Goal: Task Accomplishment & Management: Complete application form

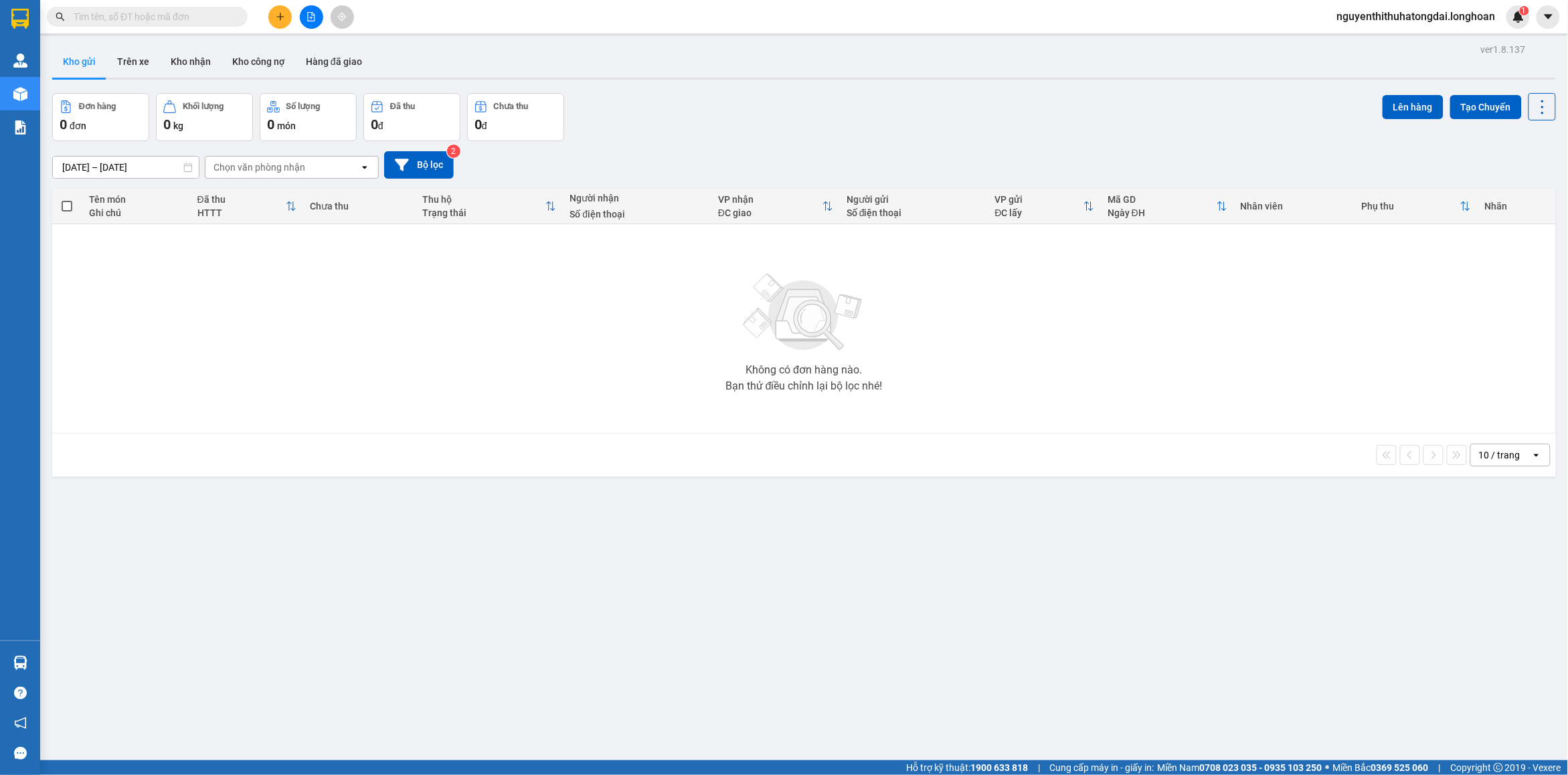
click at [192, 25] on span at bounding box center [148, 17] width 201 height 20
click at [192, 23] on input "text" at bounding box center [153, 17] width 158 height 14
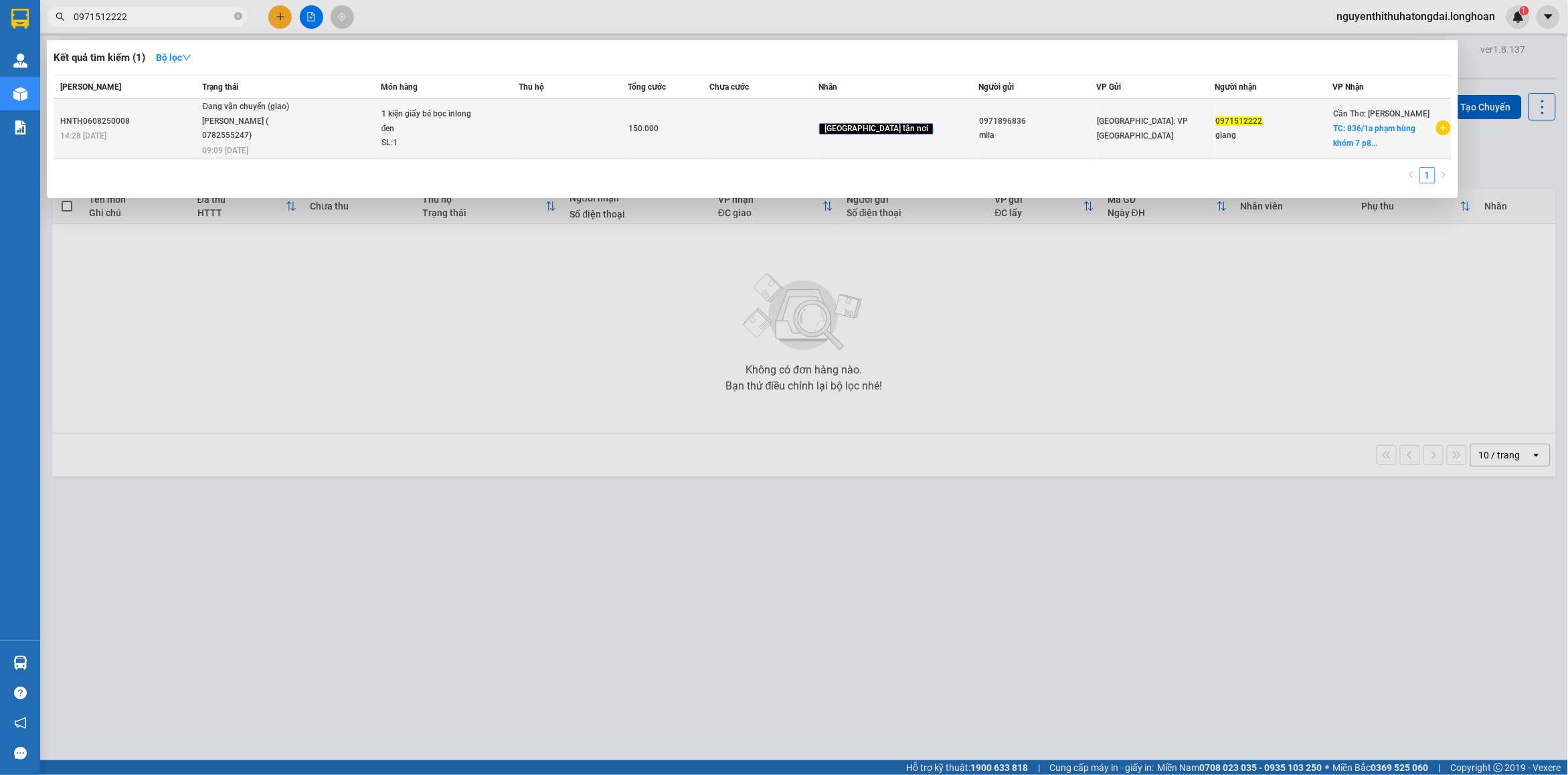
type input "0971512222"
click at [414, 142] on div "SL: 1" at bounding box center [431, 143] width 101 height 14
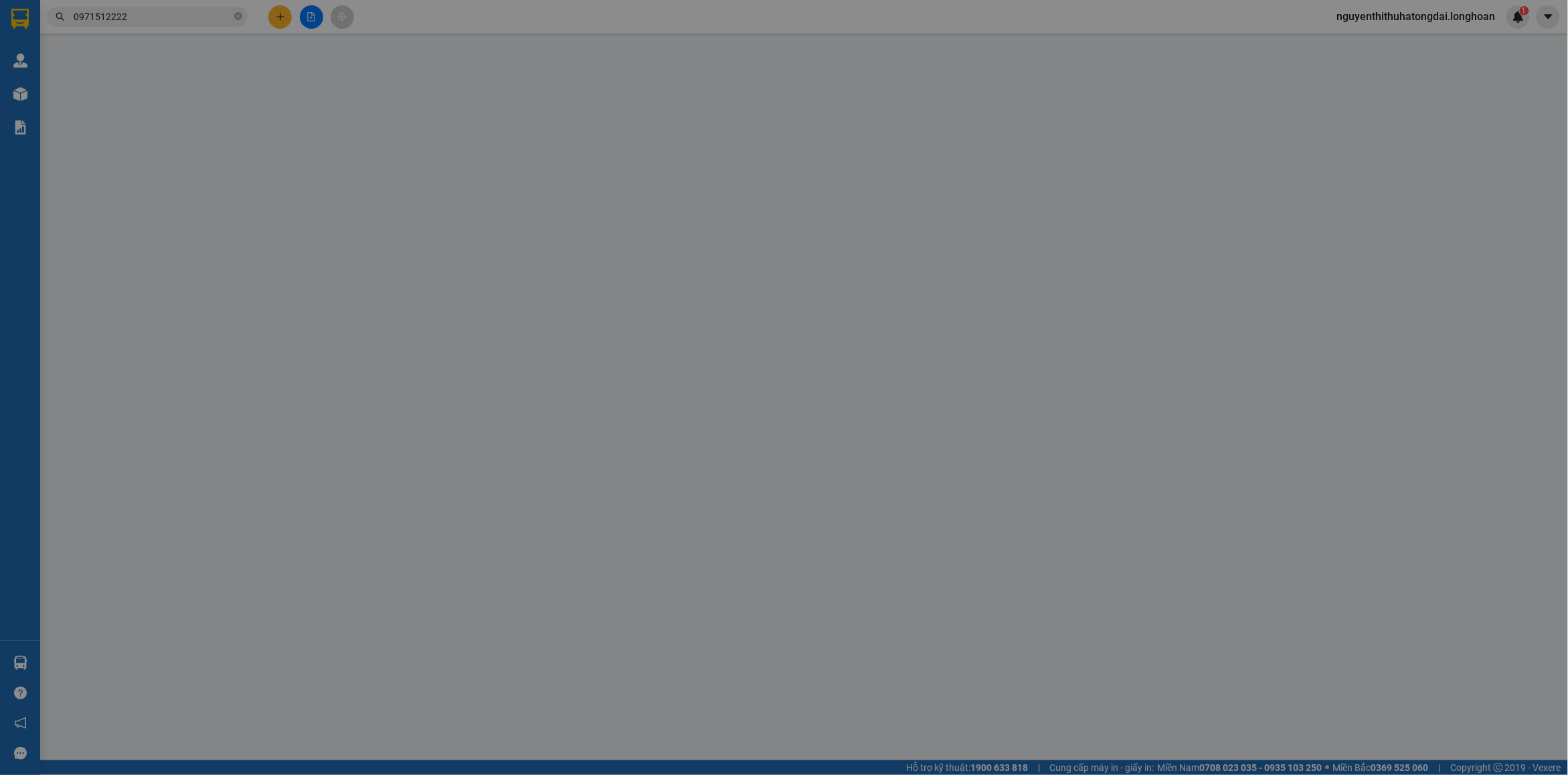
type input "0971896836"
type input "mila"
type input "0971512222"
type input "giang"
checkbox input "true"
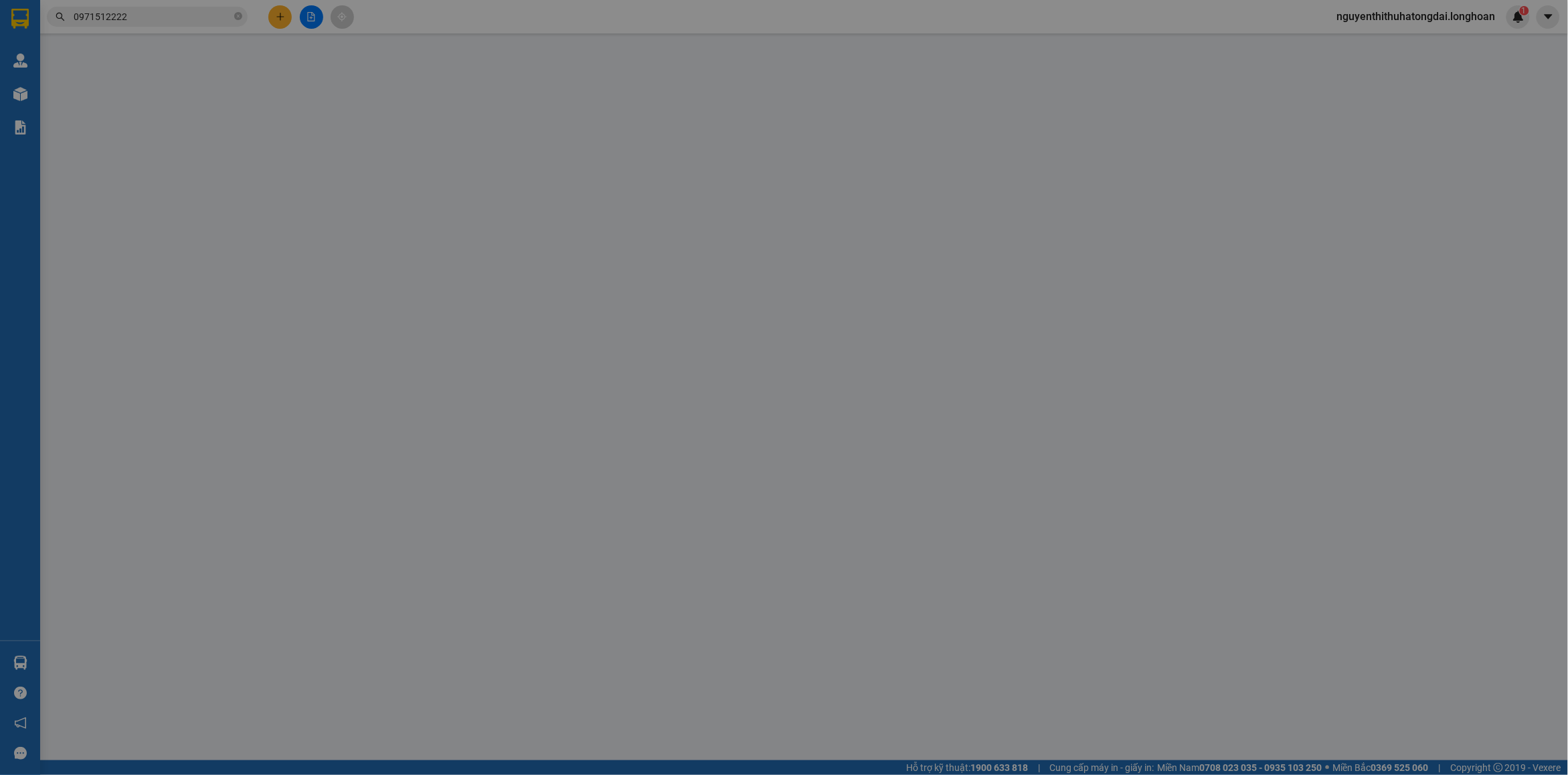
type input "836/1a phạm hùng khóm 7 p8 tp sóc trăng"
type input "150.000"
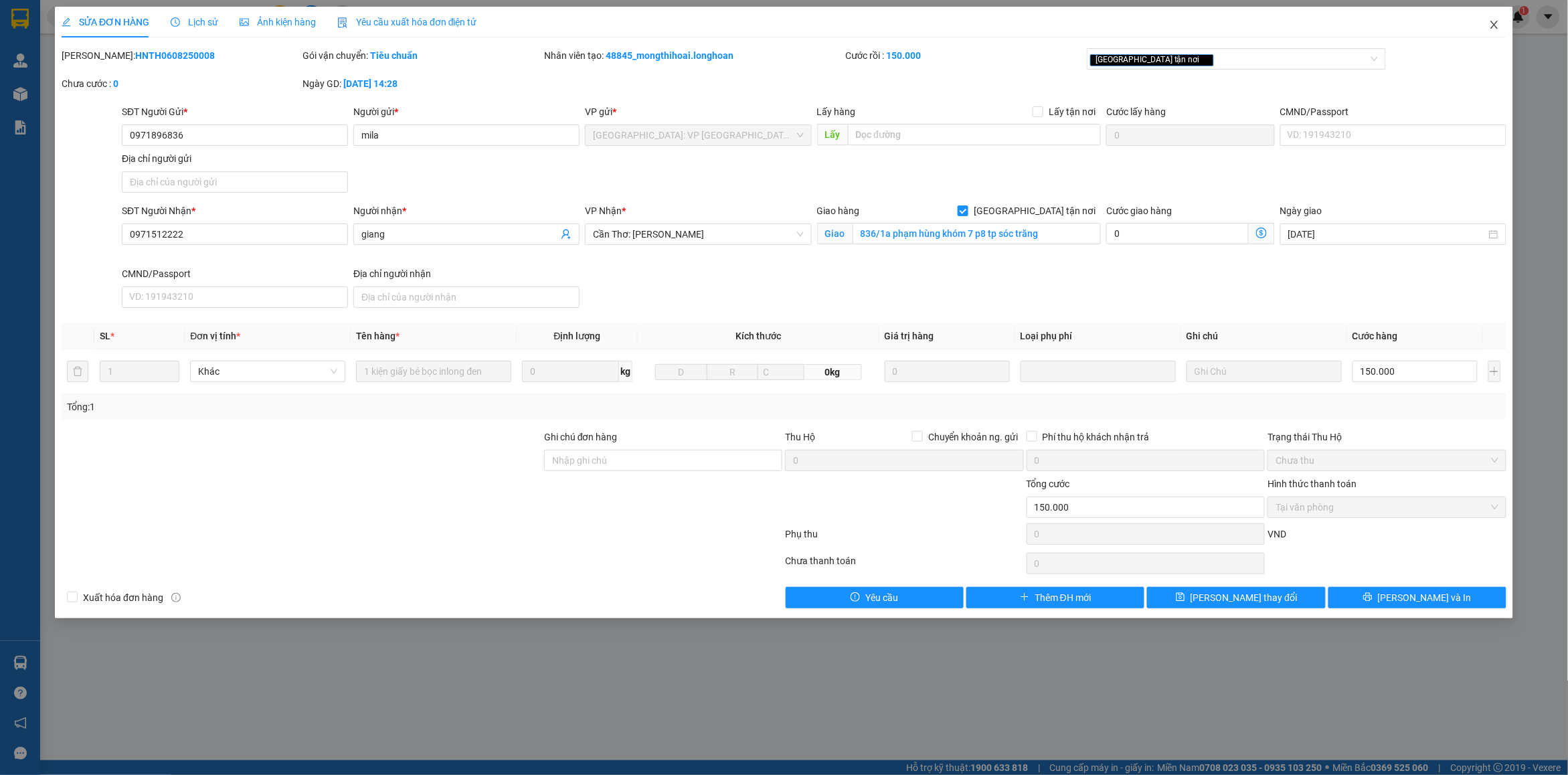
click at [1501, 21] on span "Close" at bounding box center [1495, 25] width 38 height 38
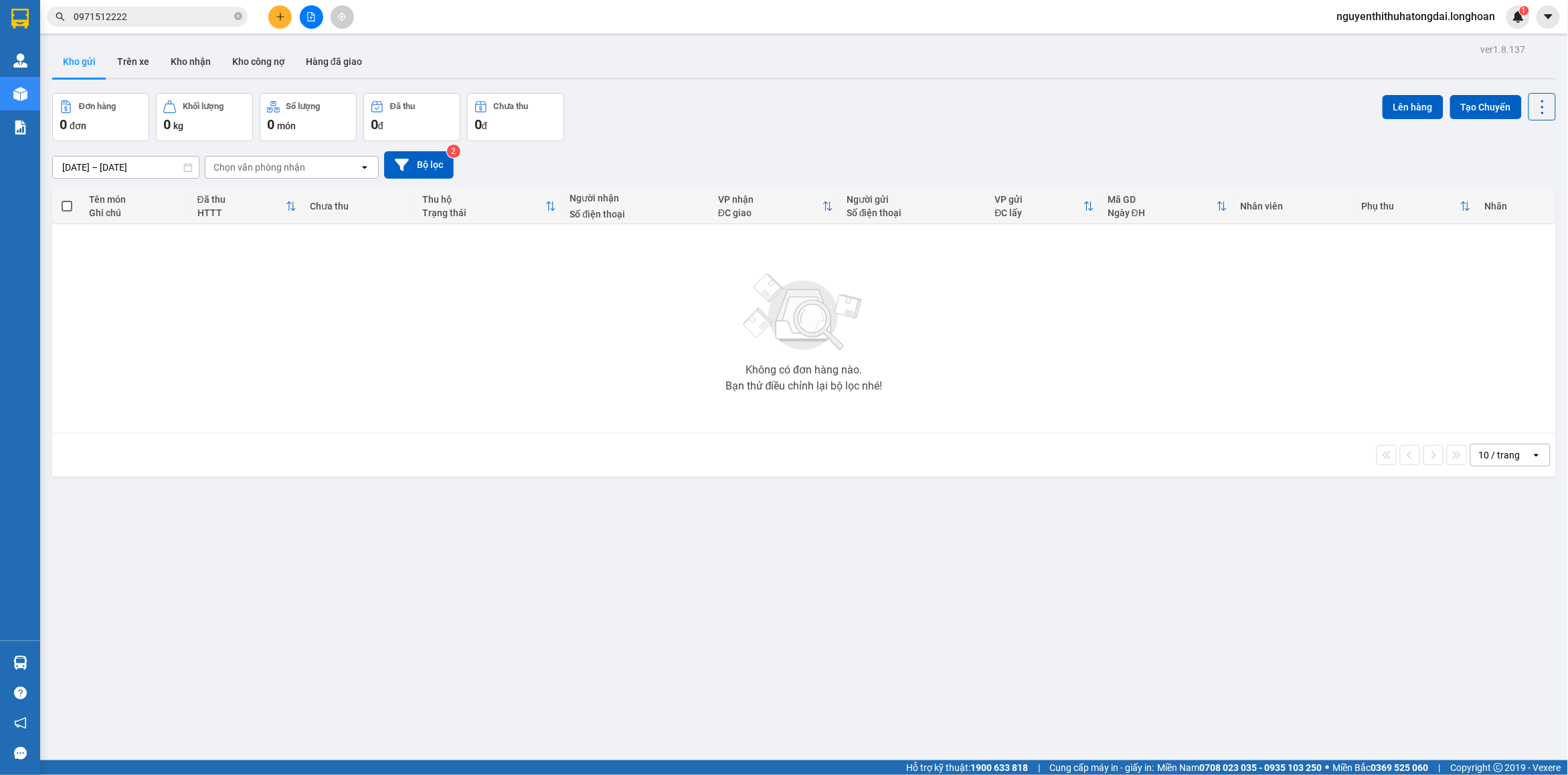
click at [242, 18] on span "0971512222" at bounding box center [148, 17] width 201 height 20
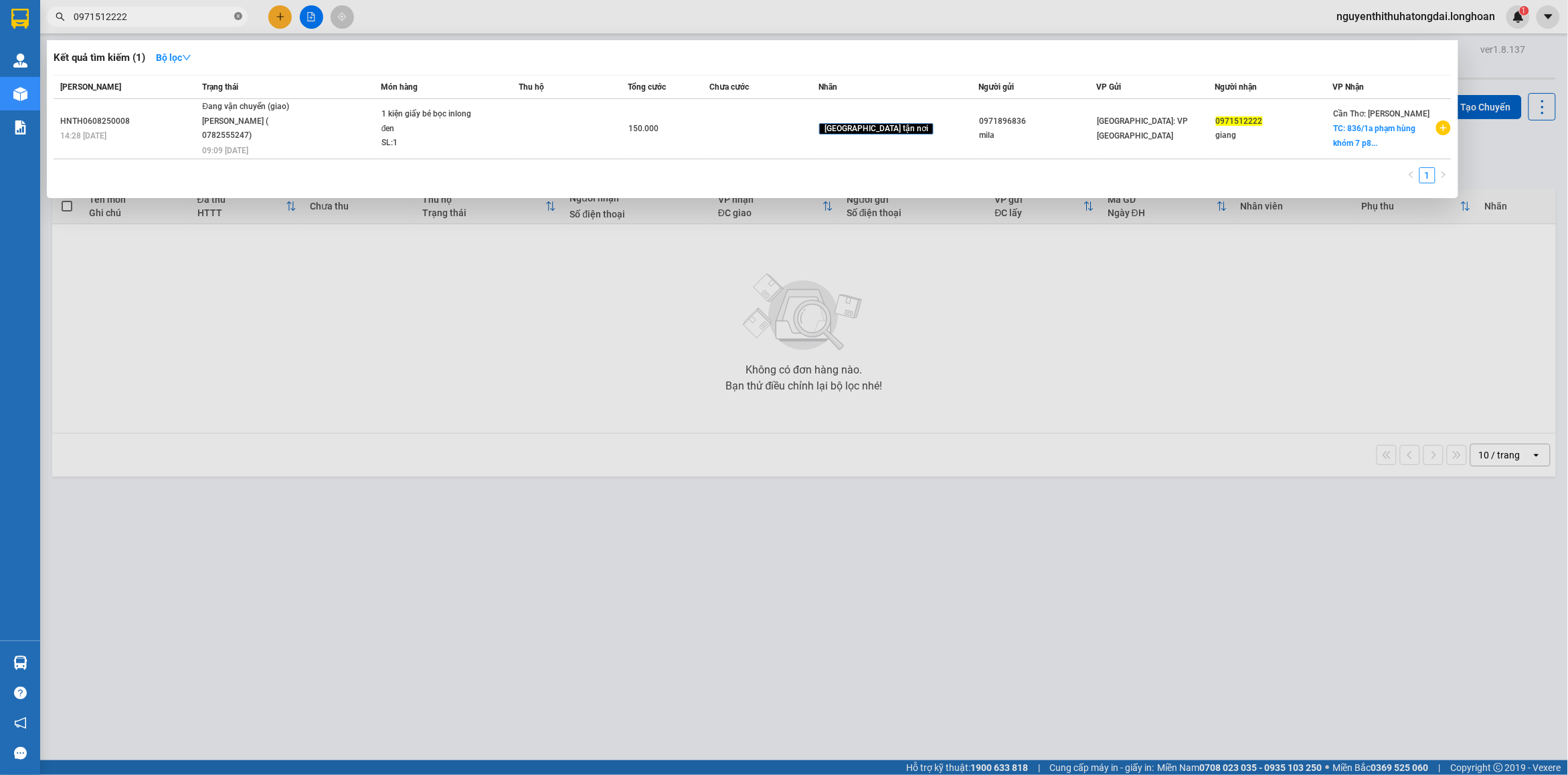
drag, startPoint x: 239, startPoint y: 7, endPoint x: 239, endPoint y: 14, distance: 7.0
click at [239, 11] on span "0971512222" at bounding box center [148, 17] width 201 height 20
click at [239, 14] on icon "close-circle" at bounding box center [238, 16] width 8 height 8
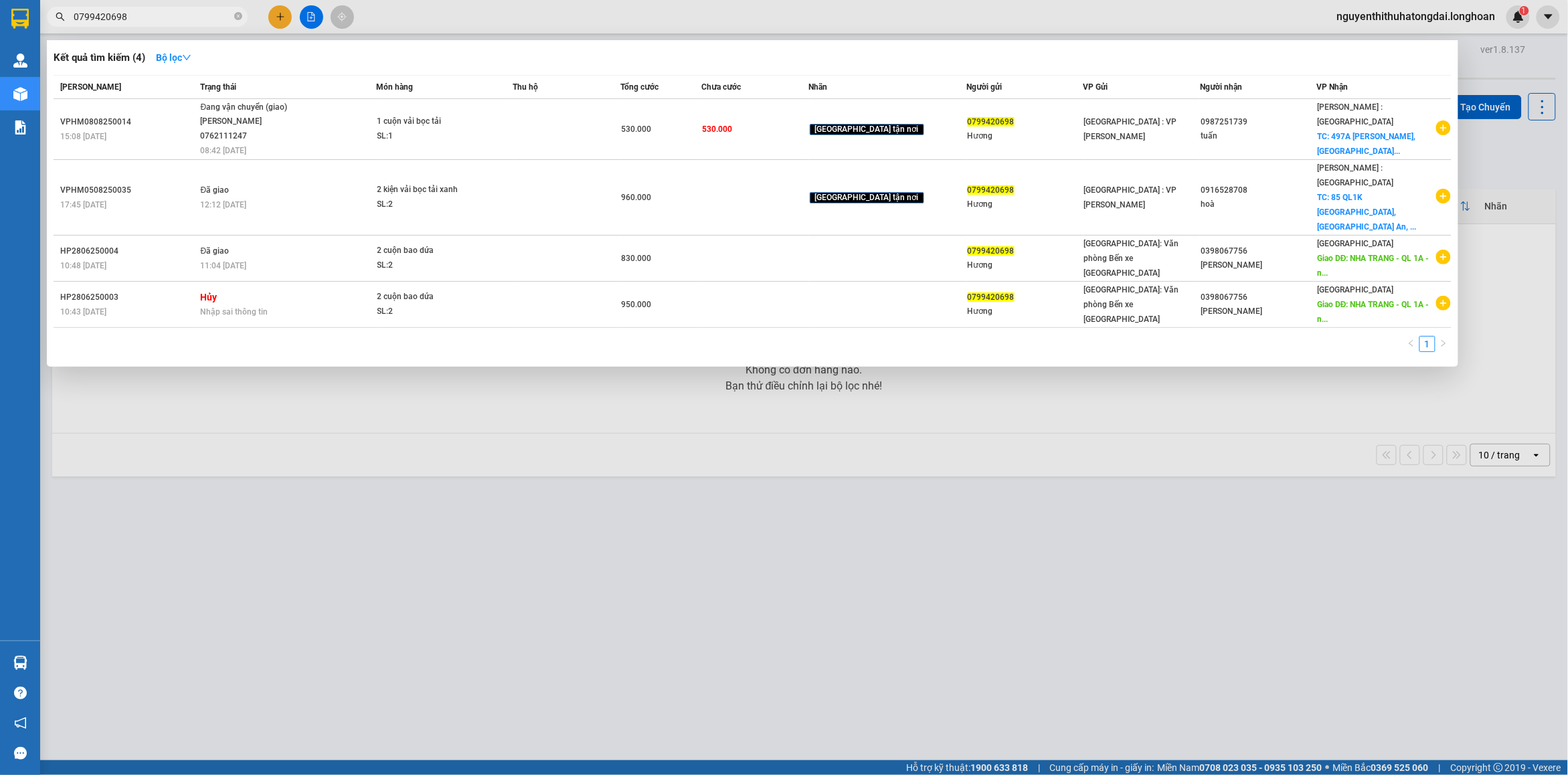
type input "0799420698"
click at [242, 19] on span "0799420698" at bounding box center [148, 17] width 201 height 20
click at [229, 14] on input "0799420698" at bounding box center [153, 17] width 158 height 14
click at [240, 17] on icon "close-circle" at bounding box center [238, 16] width 8 height 8
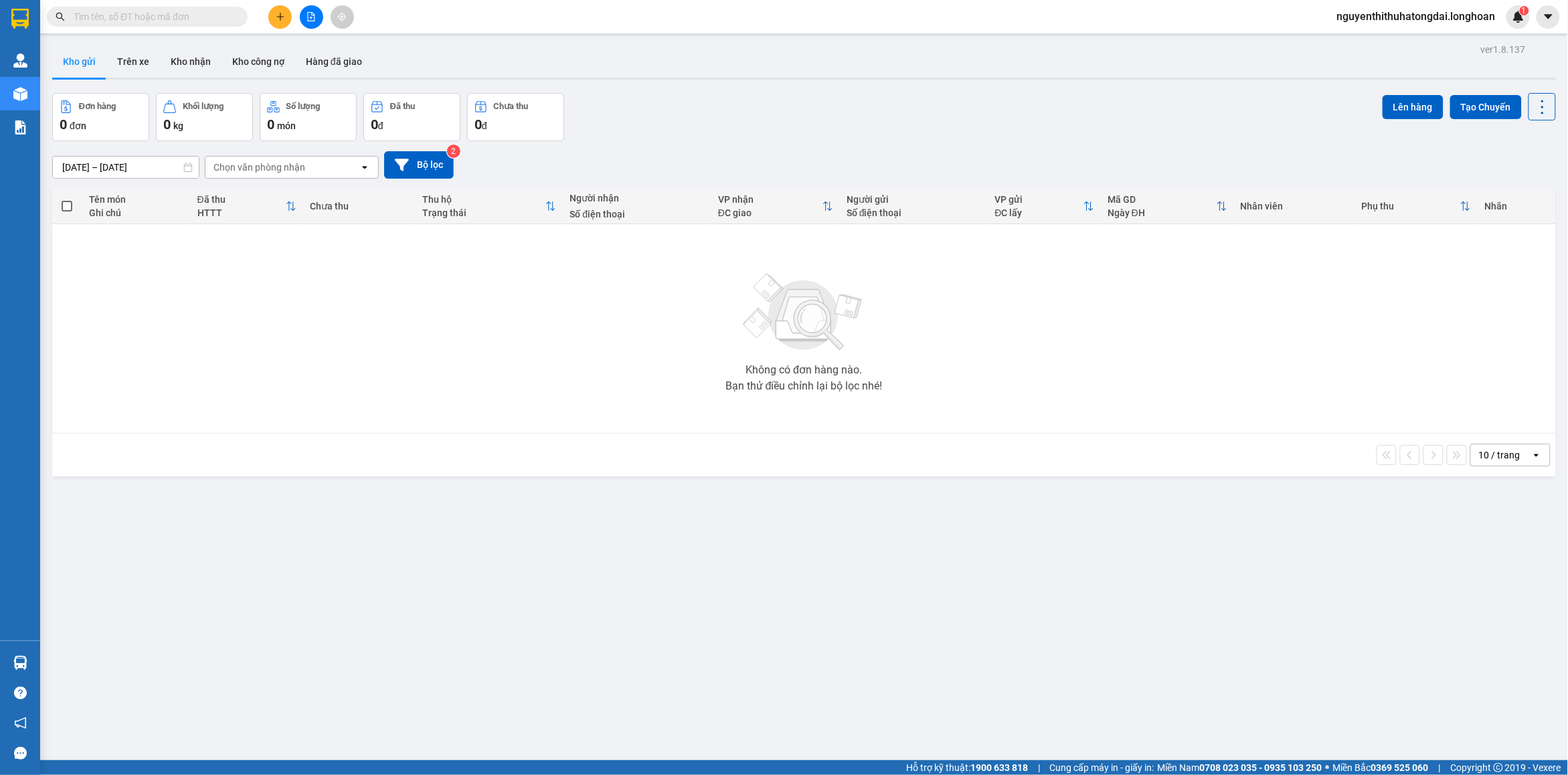
paste input "0989642866"
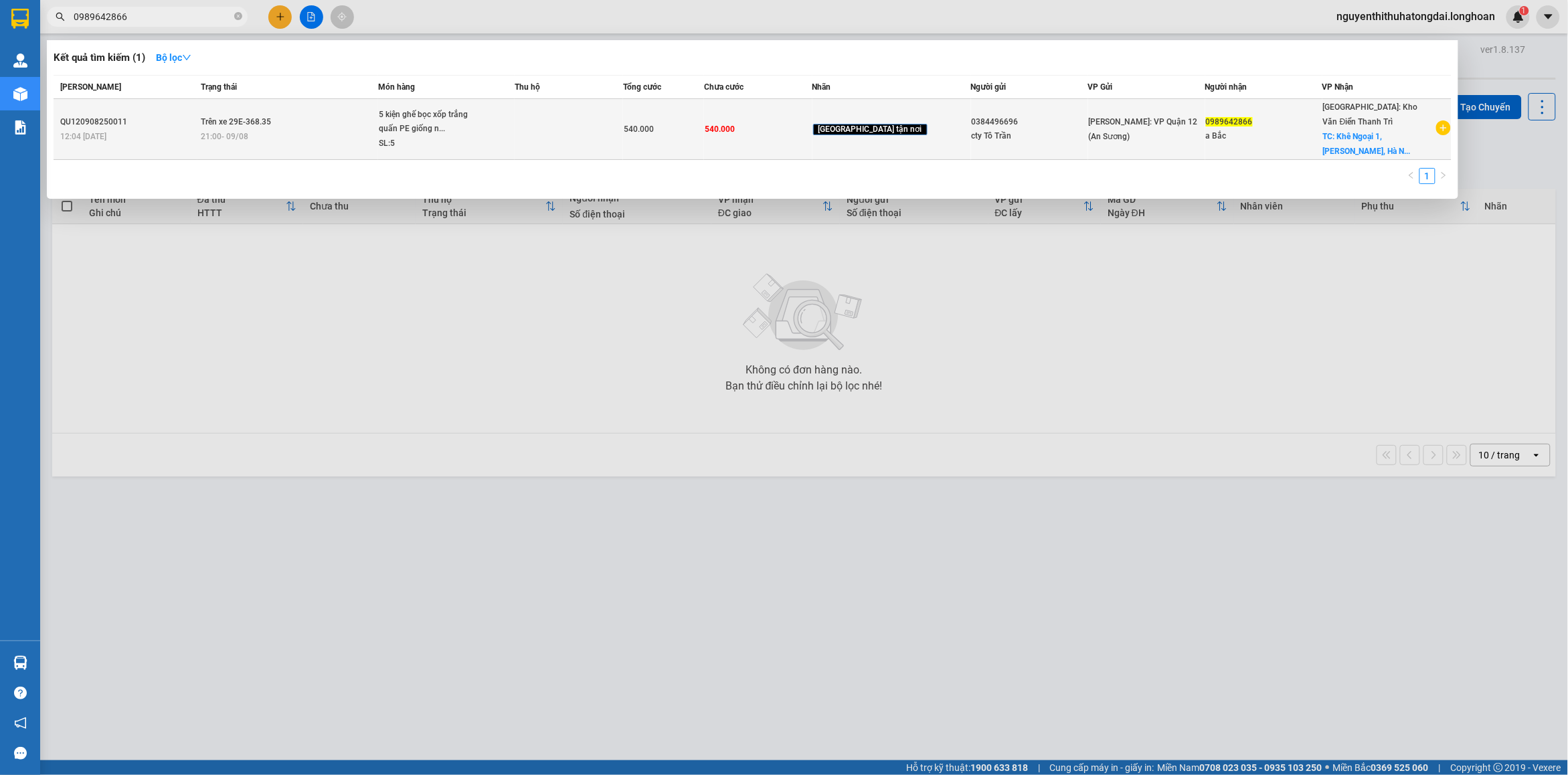
type input "0989642866"
click at [308, 104] on td "Trên xe 29E-368.35 21:00 - 09/08" at bounding box center [287, 130] width 180 height 61
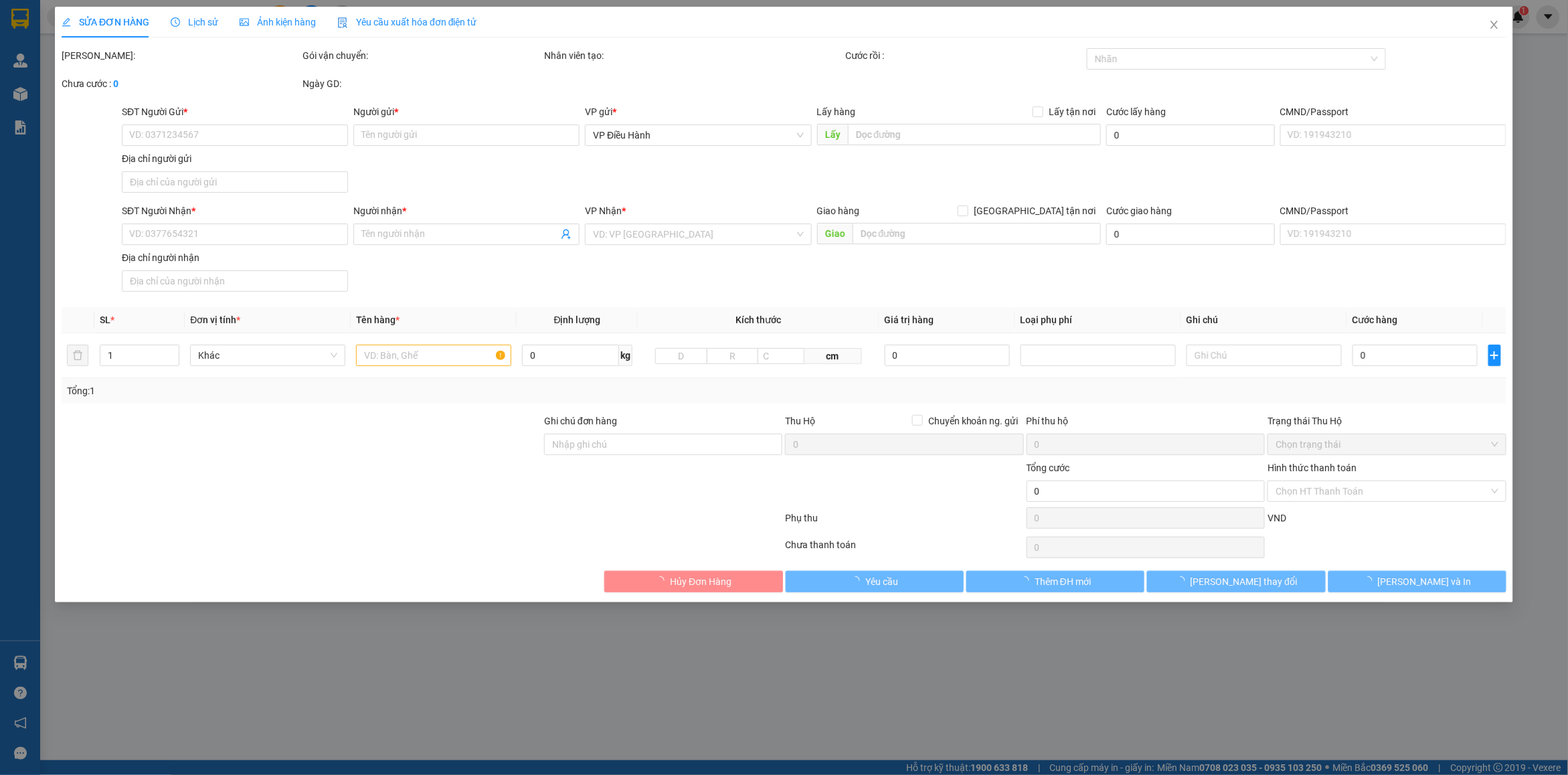
type input "0384496696"
type input "cty Tô Trần"
type input "0989642866"
type input "a Bắc"
checkbox input "true"
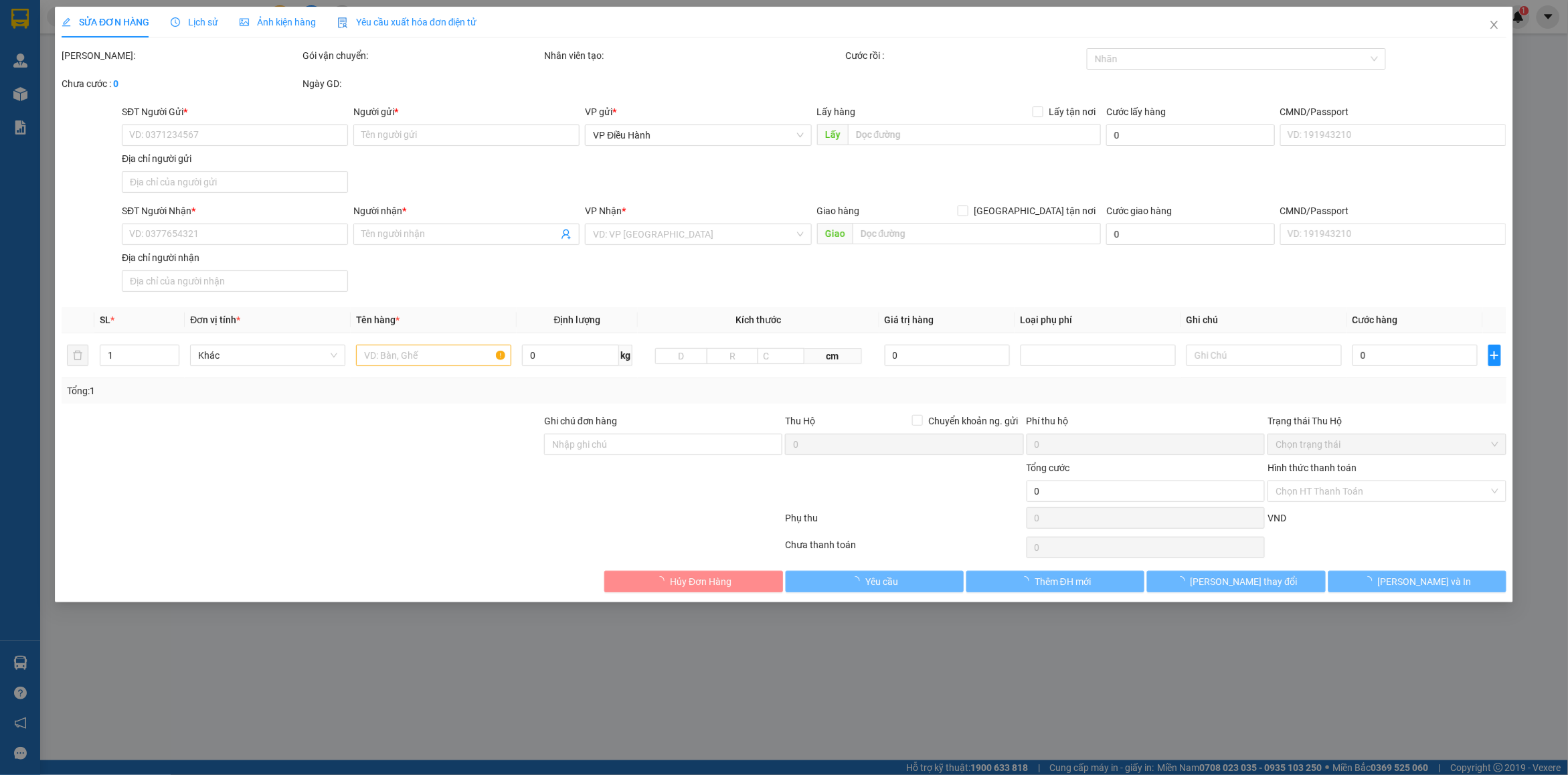
type input "Khê Ngoại 1, Mê Linh, Hà Nội"
type input "nhận theo kiện - hư hỏng ko chịu trách nhiệm"
type input "540.000"
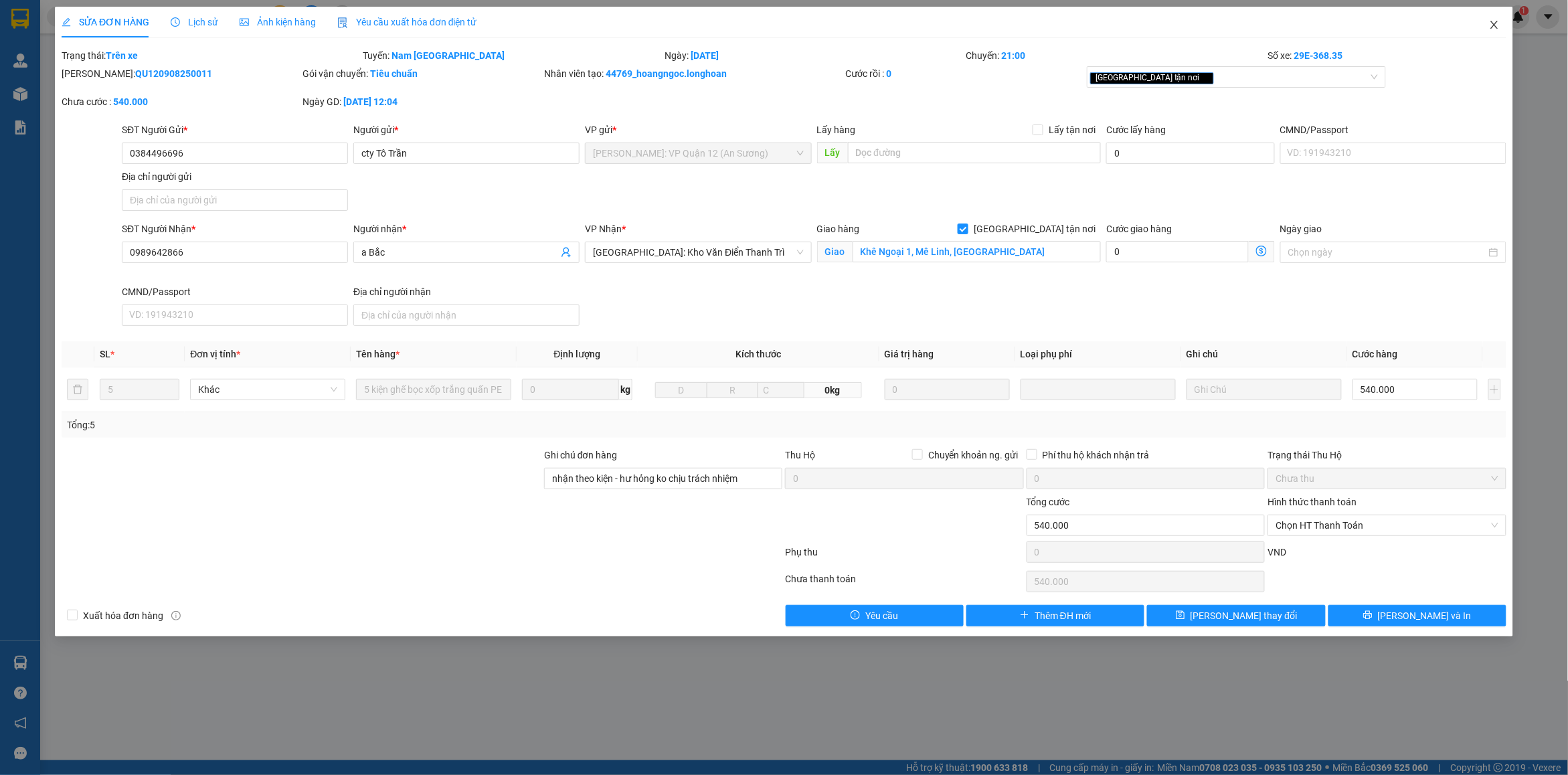
click at [1494, 24] on icon "close" at bounding box center [1494, 25] width 7 height 8
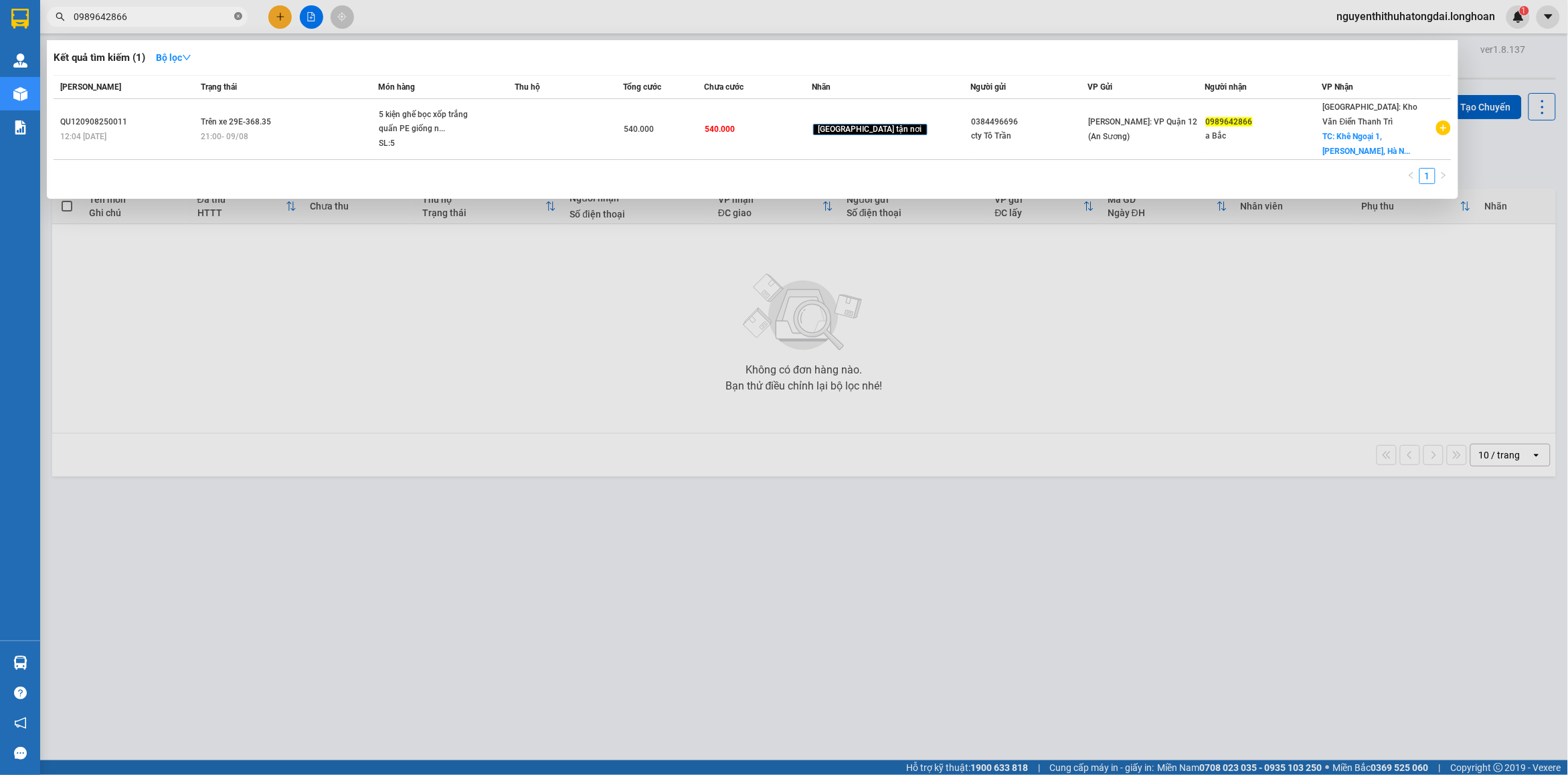
click at [237, 19] on icon "close-circle" at bounding box center [238, 16] width 8 height 8
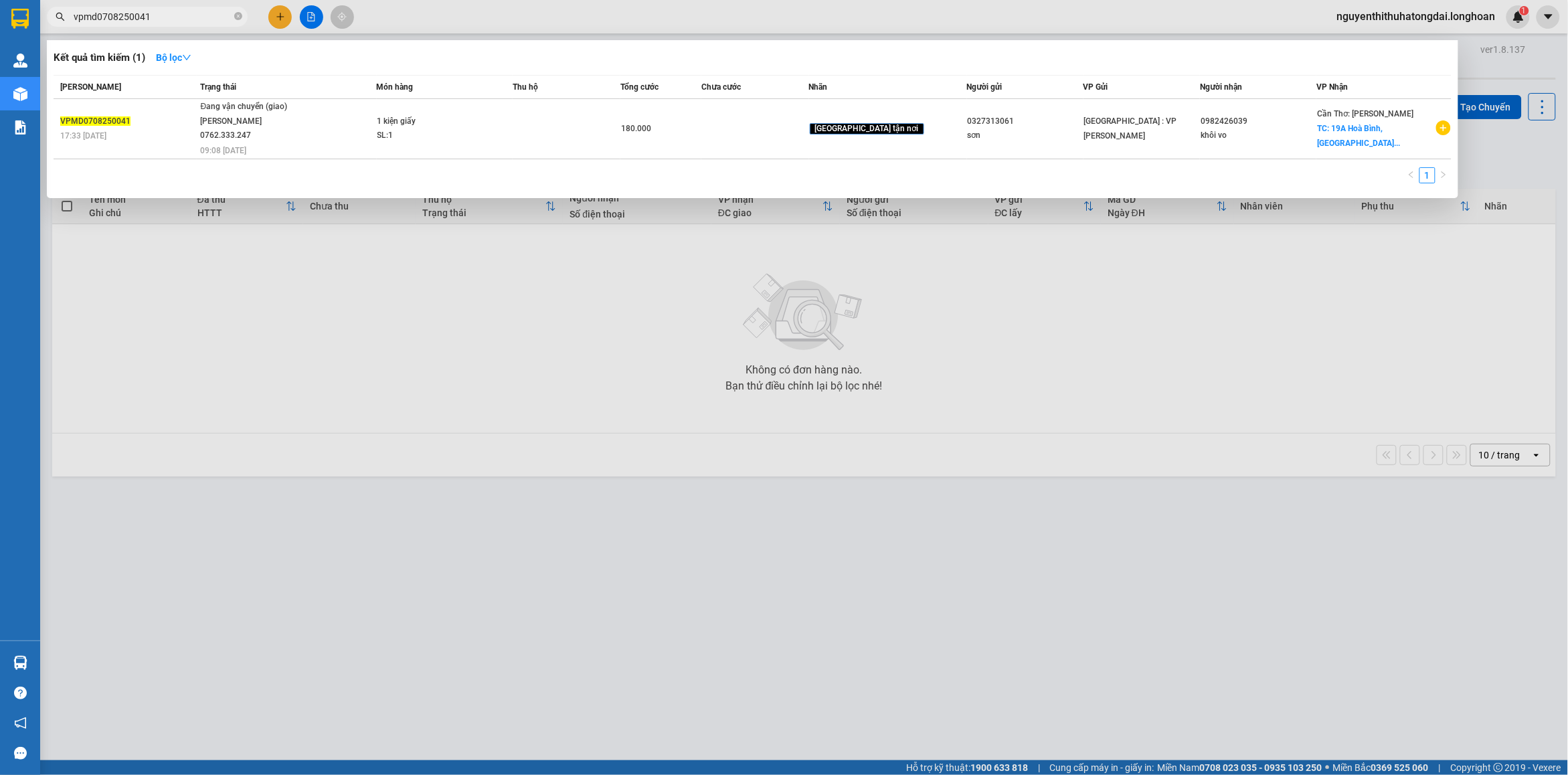
type input "vpmd0708250041"
click at [240, 14] on icon "close-circle" at bounding box center [238, 16] width 8 height 8
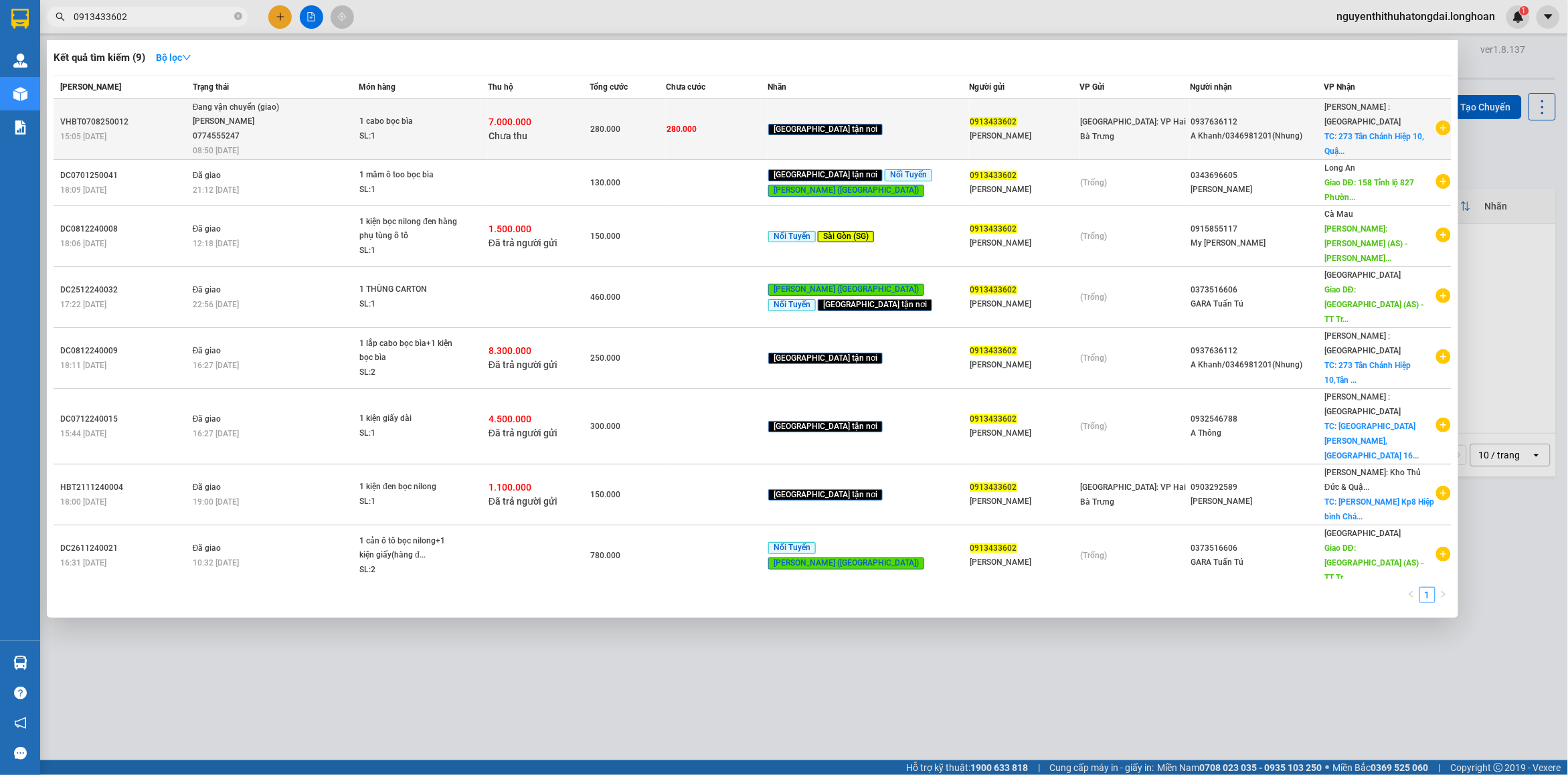
type input "0913433602"
click at [281, 134] on div "TRƯƠNG DUY DƯƠNG 0774555247" at bounding box center [242, 129] width 101 height 29
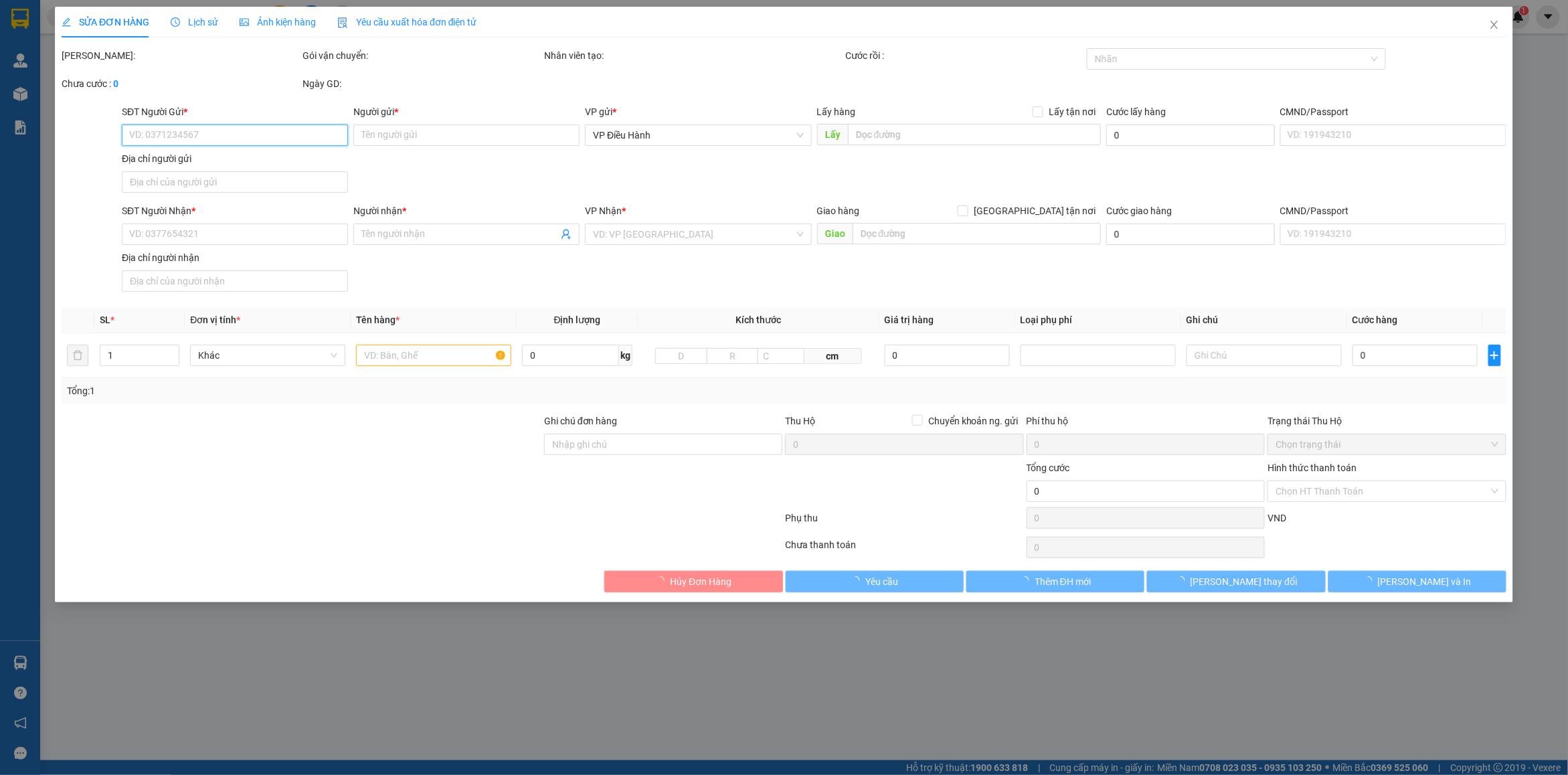
type input "0913433602"
type input "Tuấn Anh"
type input "0937636112"
type input "A Khanh/0346981201(Nhung)"
checkbox input "true"
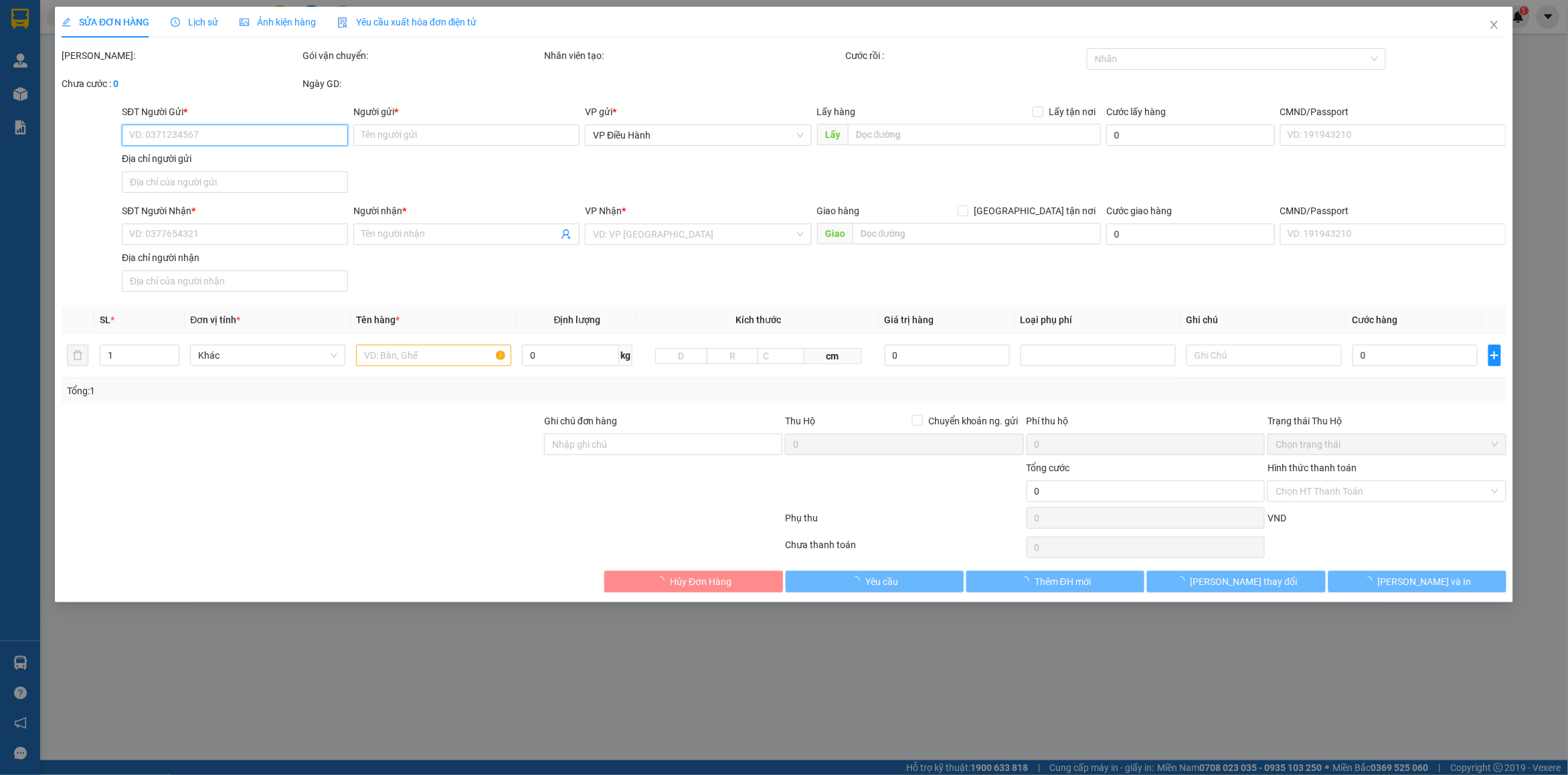
type input "273 Tân Chánh Hiệp 10, Quận 12, HCM"
type input "280.000"
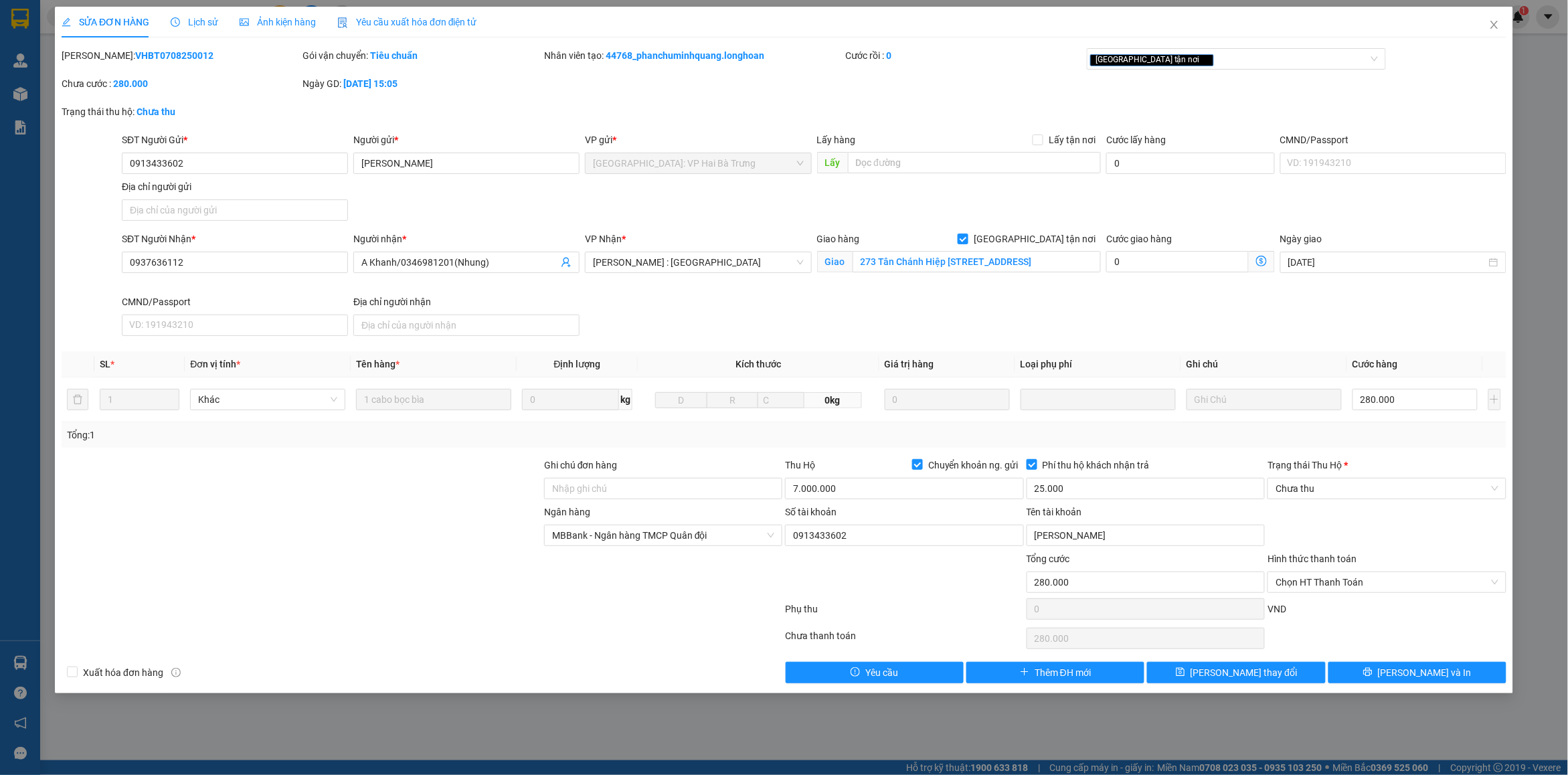
click at [203, 22] on span "Lịch sử" at bounding box center [195, 22] width 48 height 11
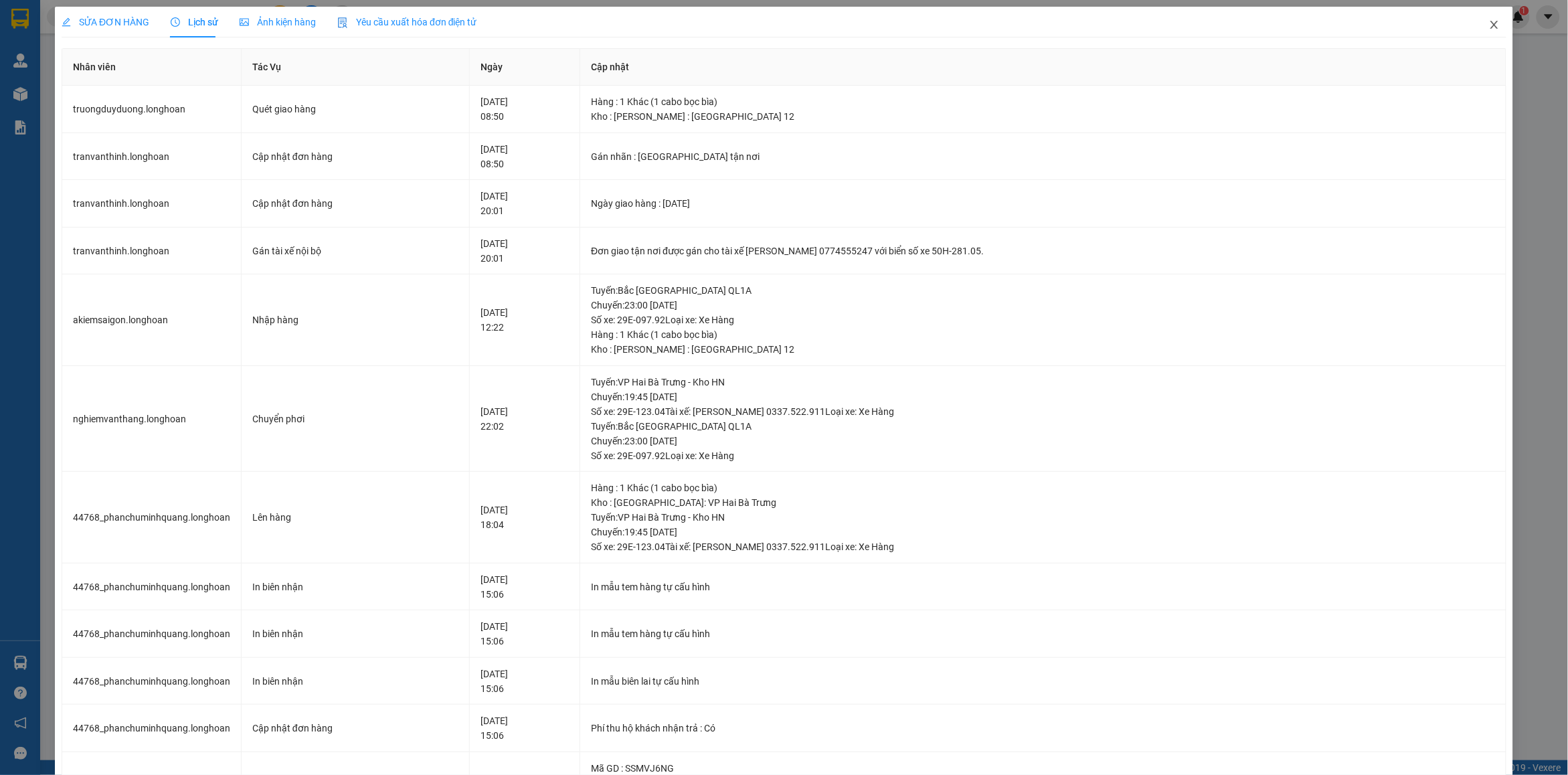
click at [1476, 24] on span "Close" at bounding box center [1495, 25] width 38 height 38
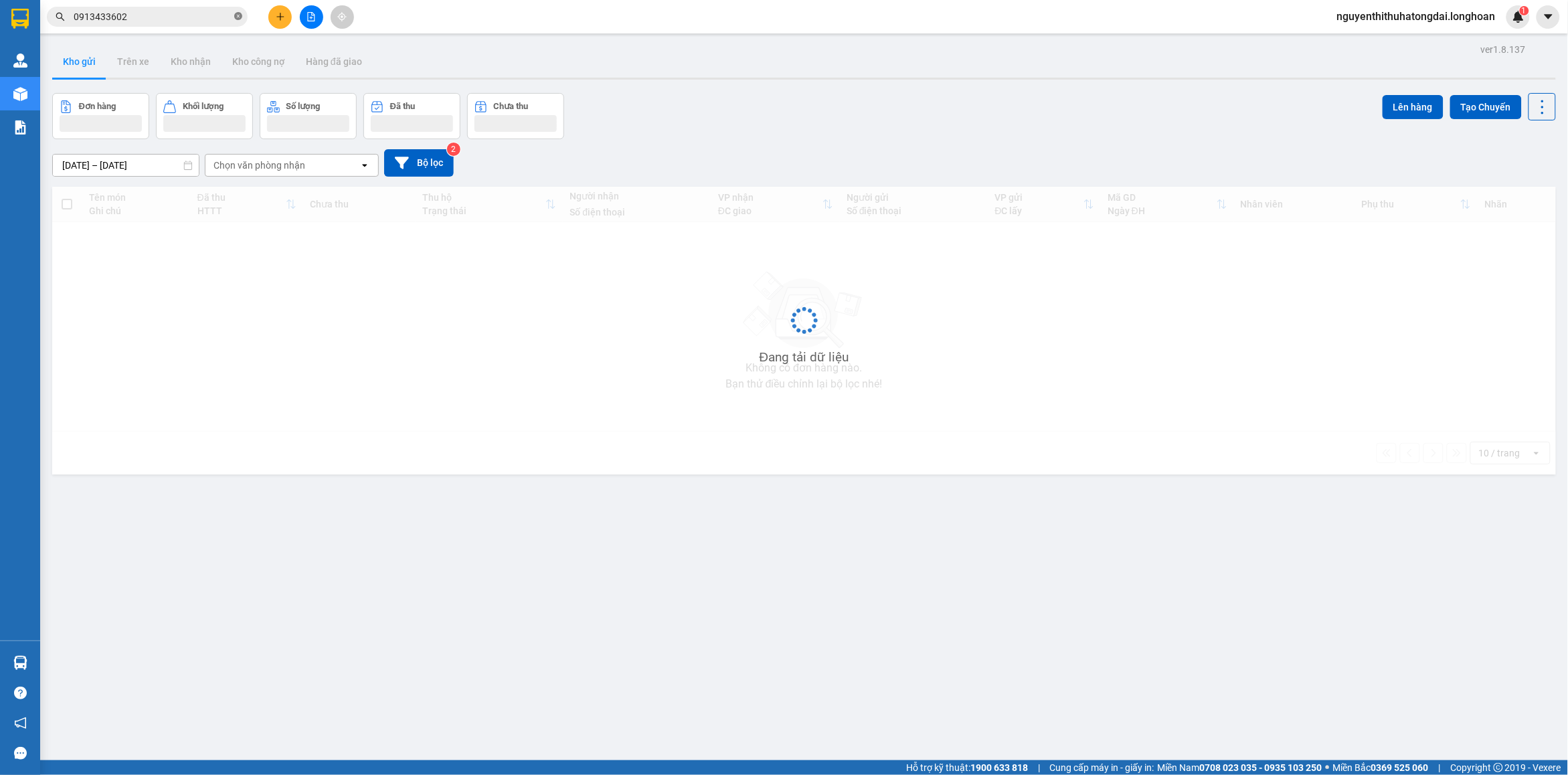
click at [241, 19] on icon "close-circle" at bounding box center [238, 16] width 8 height 8
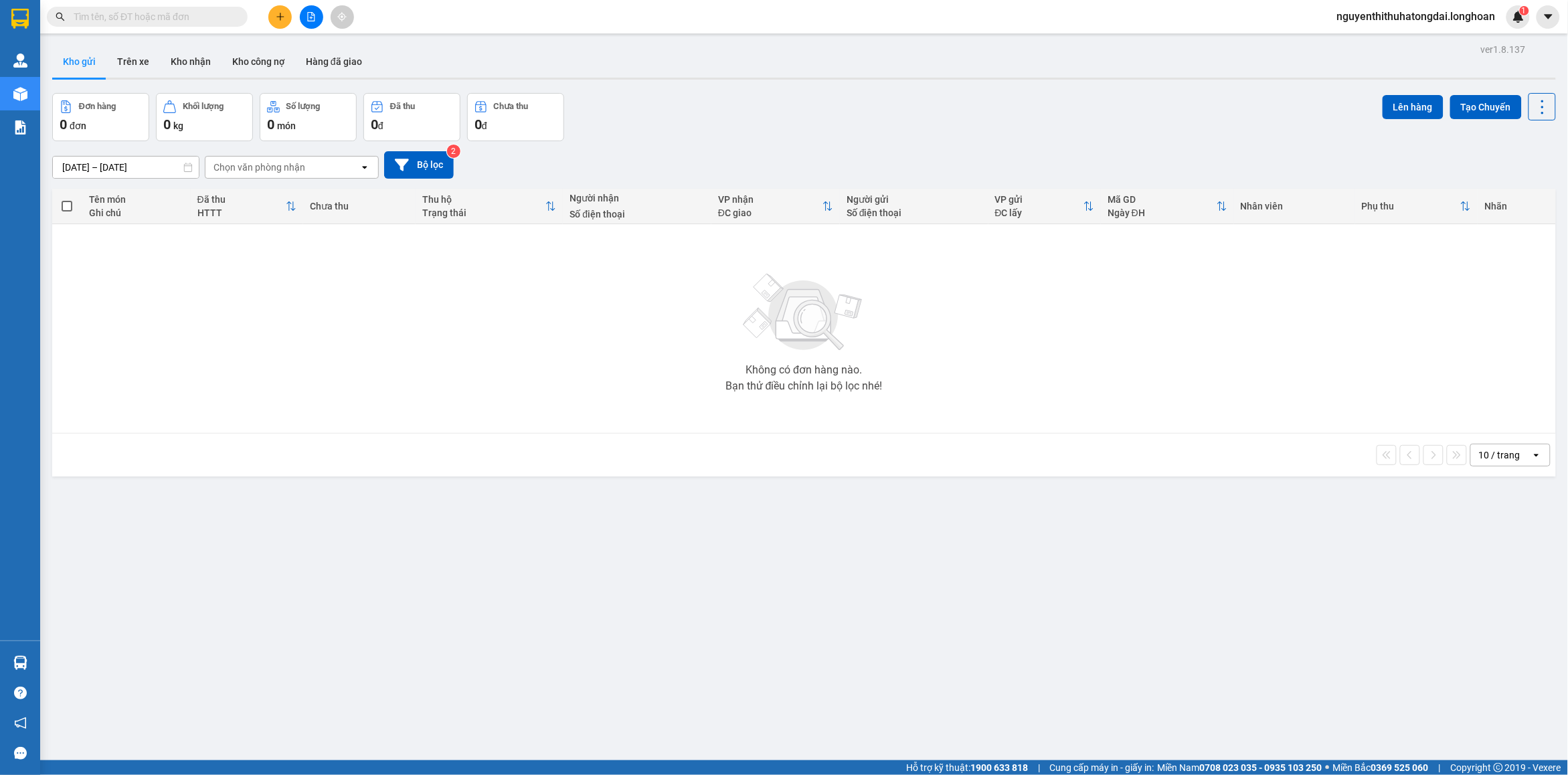
paste input "0345898471"
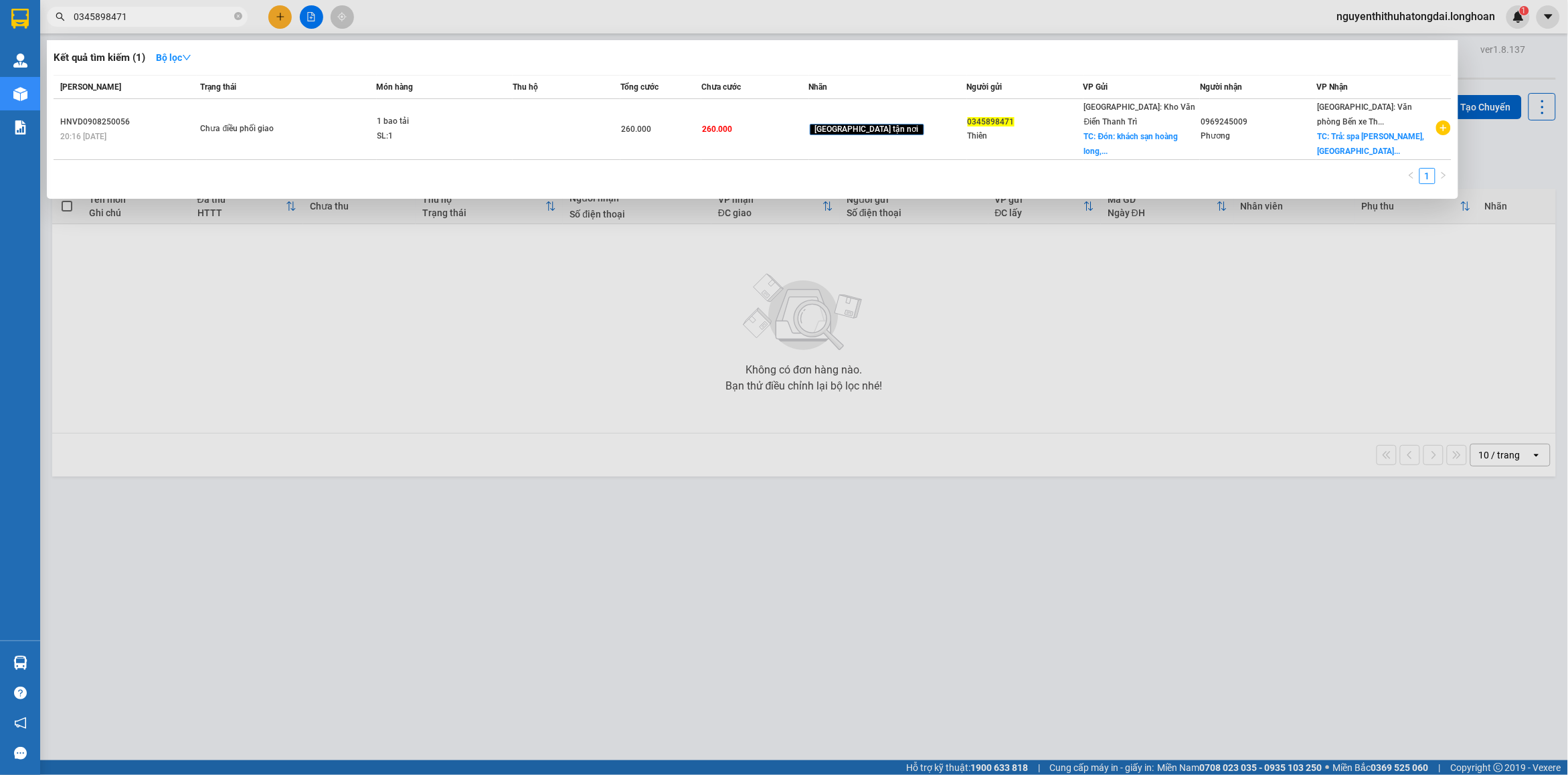
type input "0345898471"
click at [242, 17] on span "0345898471" at bounding box center [148, 17] width 201 height 20
click at [240, 14] on icon "close-circle" at bounding box center [238, 16] width 8 height 8
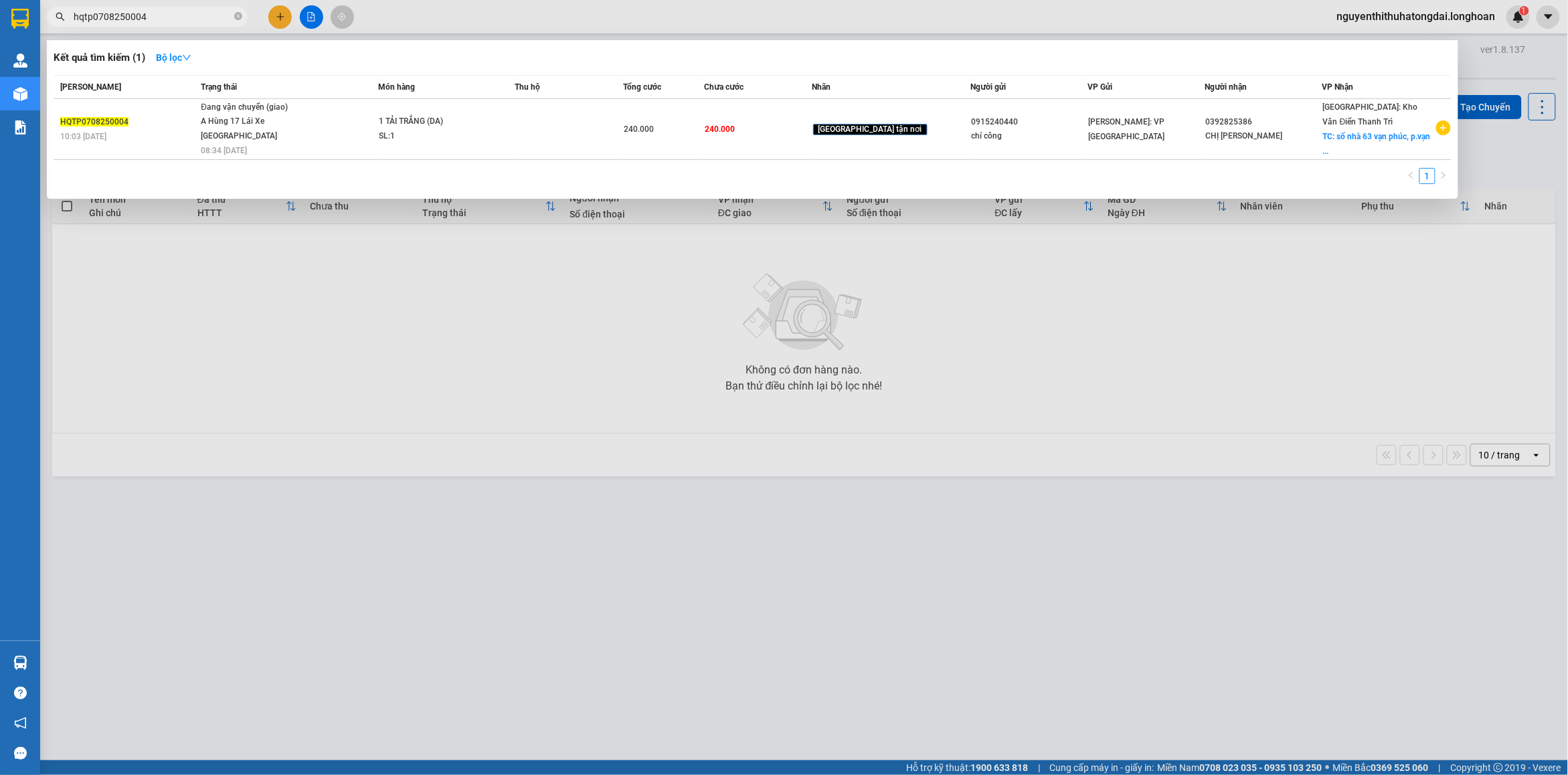
type input "hqtp0708250004"
click at [240, 14] on icon "close-circle" at bounding box center [238, 16] width 8 height 8
type input "kq120908250031"
